Goal: Task Accomplishment & Management: Use online tool/utility

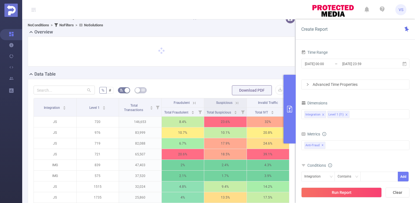
scroll to position [5, 0]
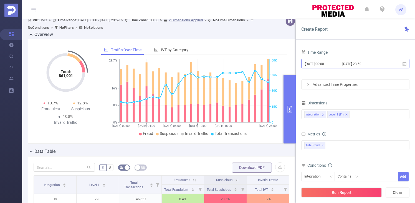
click at [357, 64] on input "[DATE] 23:59" at bounding box center [364, 63] width 45 height 7
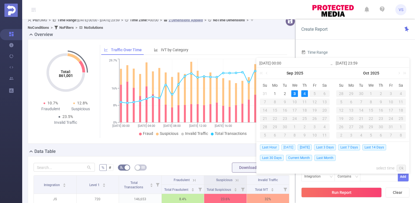
click at [288, 149] on span "[DATE]" at bounding box center [288, 147] width 14 height 6
type input "[DATE] 00:00"
type input "[DATE] 23:59"
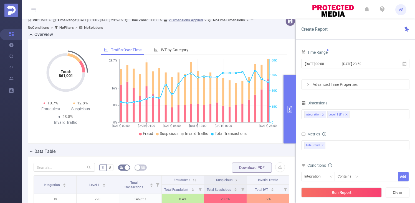
click at [288, 149] on body "VS Overview Help Center (New) Usage Notification Integrations Users Reports PID…" at bounding box center [207, 101] width 415 height 203
click at [351, 192] on button "Run Report" at bounding box center [341, 193] width 80 height 10
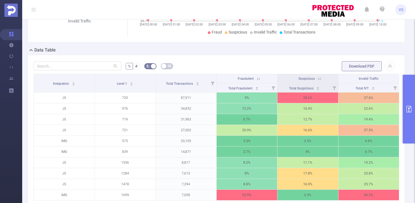
scroll to position [103, 0]
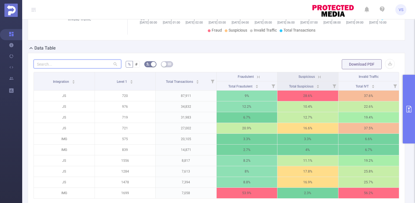
click at [77, 67] on input "text" at bounding box center [78, 64] width 88 height 9
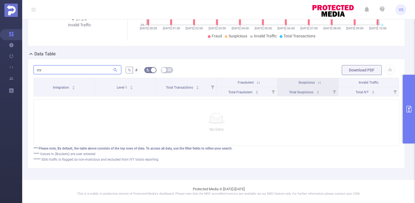
scroll to position [97, 0]
type input "mrt"
click at [410, 125] on button "primary" at bounding box center [409, 109] width 12 height 69
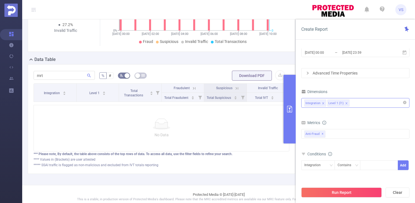
click at [365, 106] on div "Integration Level 1 (l1)" at bounding box center [355, 102] width 102 height 9
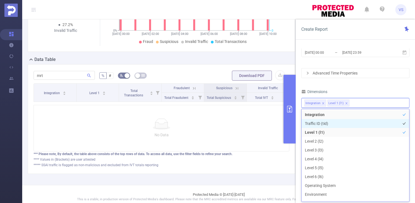
click at [336, 124] on li "Traffic ID (tid)" at bounding box center [355, 123] width 108 height 9
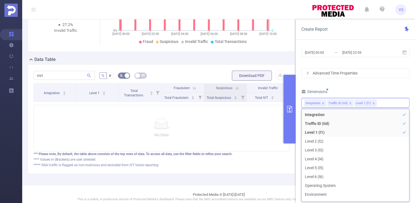
click at [296, 162] on div "Time Range [DATE] 00:00 _ [DATE] 23:59 Advanced Time Properties Dimensions Inte…" at bounding box center [355, 128] width 119 height 170
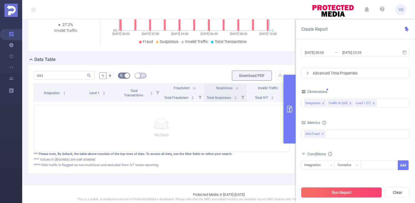
click at [326, 189] on button "Run Report" at bounding box center [341, 193] width 80 height 10
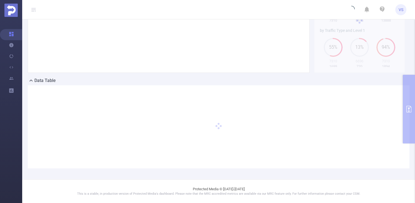
scroll to position [71, 0]
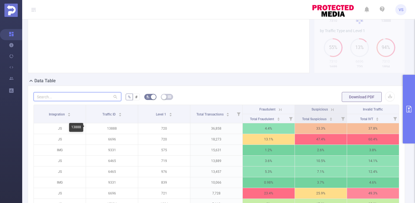
click at [88, 95] on input "text" at bounding box center [78, 96] width 88 height 9
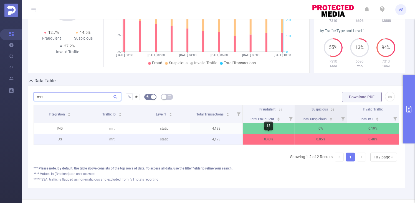
scroll to position [0, 1]
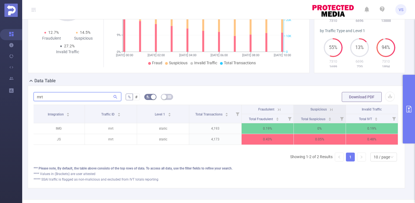
type input "mrt"
click at [280, 109] on icon at bounding box center [279, 109] width 2 height 2
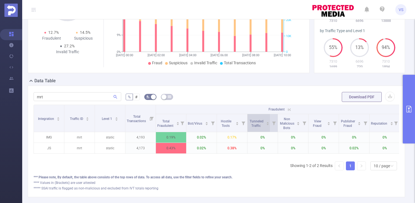
scroll to position [0, 0]
